Goal: Book appointment/travel/reservation

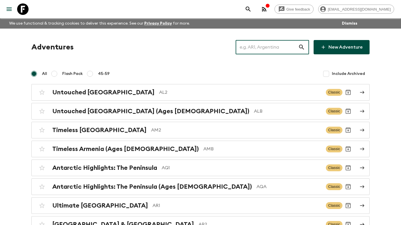
click at [270, 49] on input "text" at bounding box center [266, 47] width 62 height 16
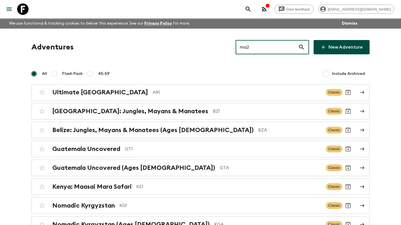
type input "ma2"
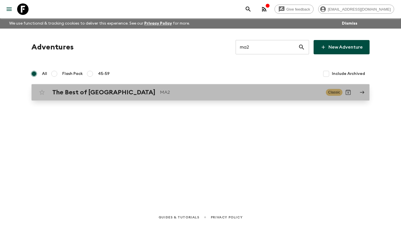
click at [167, 96] on div "The Best of [GEOGRAPHIC_DATA] MA2" at bounding box center [186, 91] width 269 height 7
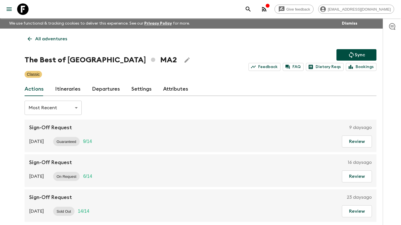
scroll to position [33, 0]
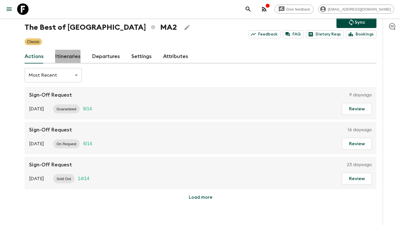
click at [66, 56] on link "Itineraries" at bounding box center [67, 57] width 25 height 14
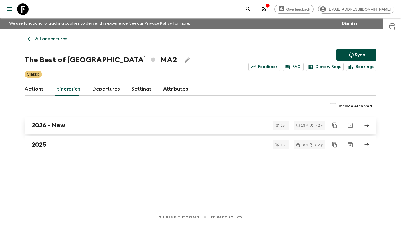
click at [72, 125] on div "2026 - New" at bounding box center [195, 124] width 326 height 7
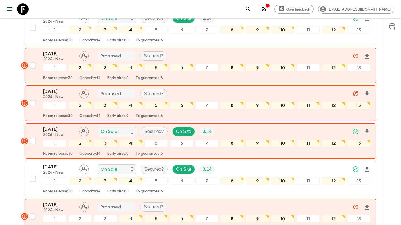
scroll to position [209, 0]
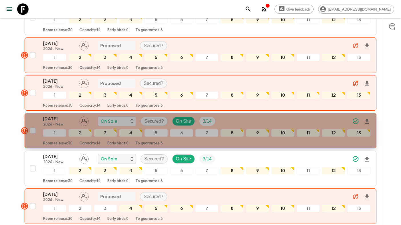
click at [24, 127] on rect "button" at bounding box center [24, 130] width 7 height 7
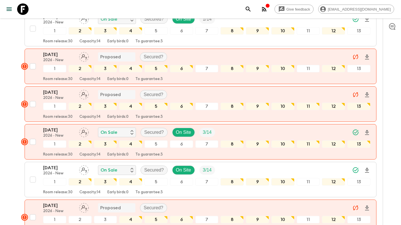
scroll to position [202, 0]
